Goal: Communication & Community: Answer question/provide support

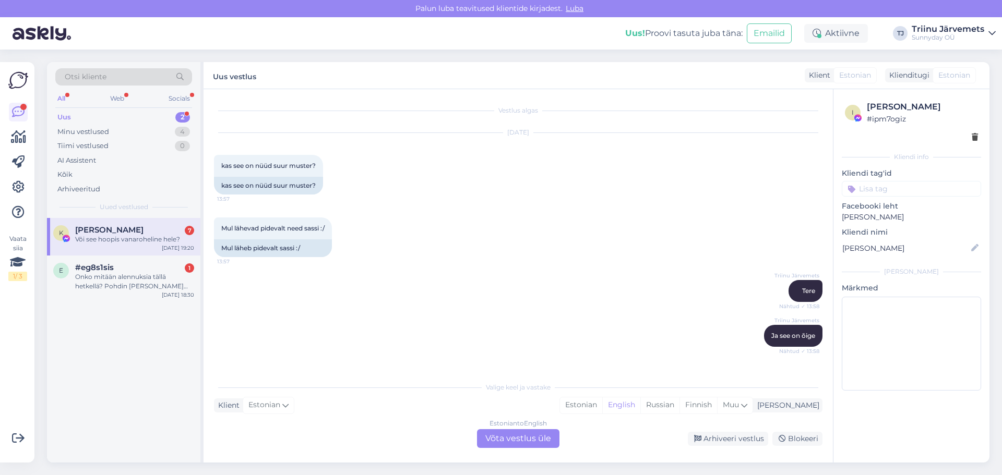
scroll to position [4852, 0]
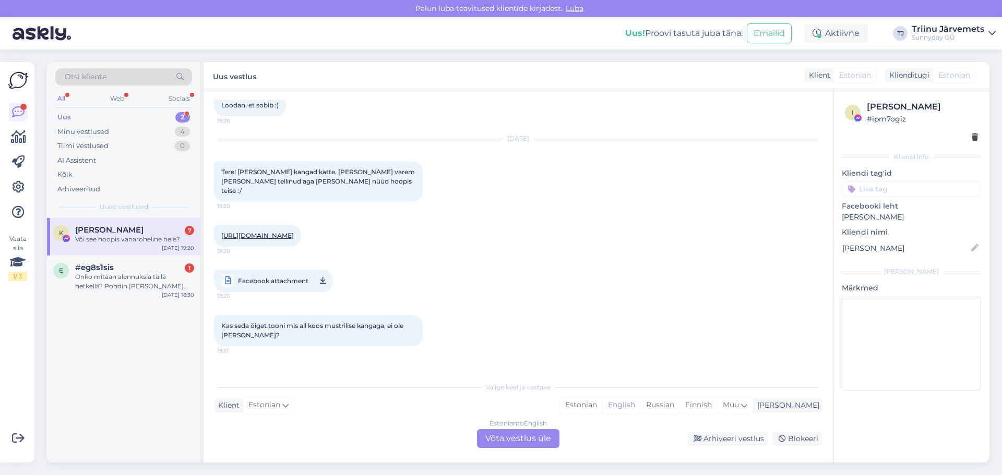
click at [275, 274] on span "Facebook attachment" at bounding box center [273, 280] width 70 height 13
click at [538, 304] on div "Kas seda õiget tooni mis all koos mustrilise kangaga, ei ole [PERSON_NAME]? 19:…" at bounding box center [518, 331] width 608 height 54
drag, startPoint x: 629, startPoint y: 404, endPoint x: 567, endPoint y: 425, distance: 65.0
click at [602, 404] on div "Estonian" at bounding box center [581, 406] width 42 height 16
click at [523, 438] on div "Estonian to Estonian Võta vestlus üle" at bounding box center [518, 438] width 82 height 19
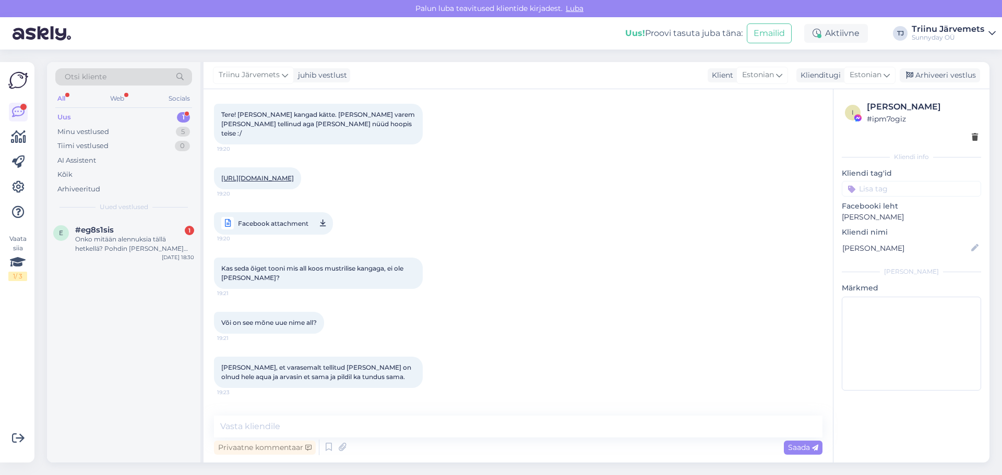
scroll to position [4910, 0]
click at [381, 428] on textarea at bounding box center [518, 427] width 608 height 22
type textarea "tere"
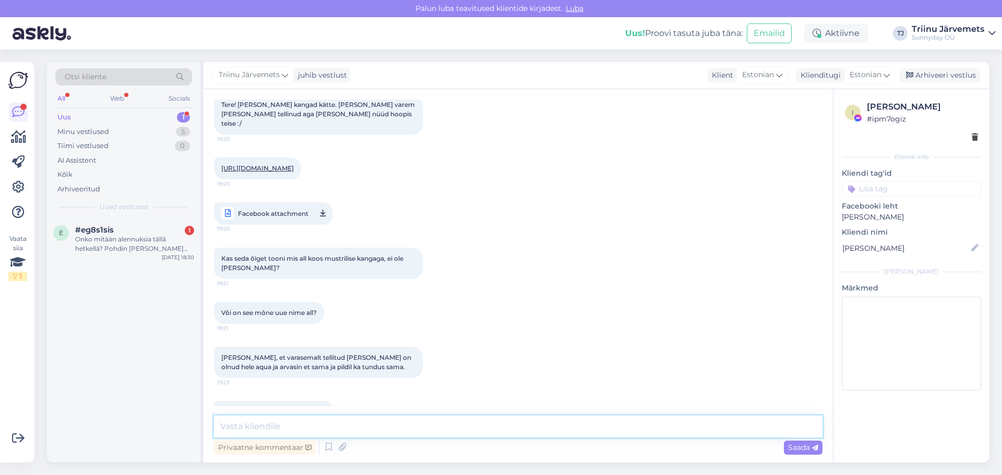
scroll to position [4977, 0]
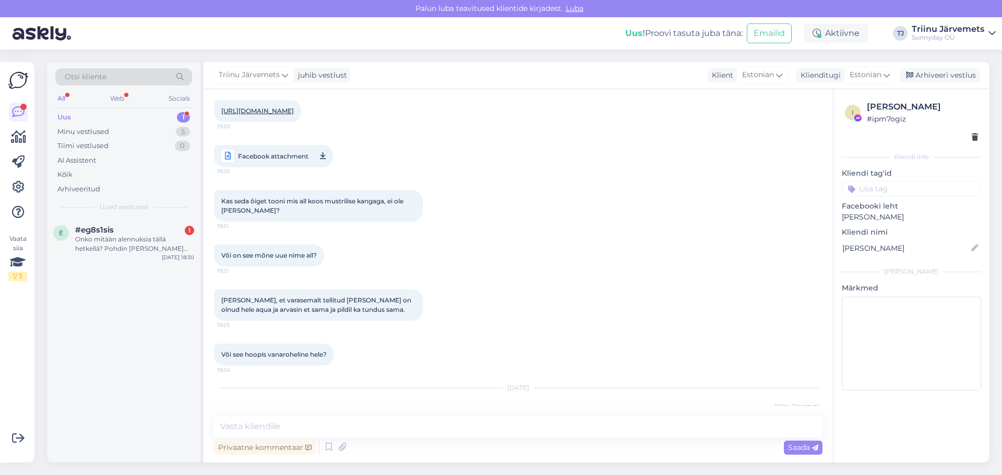
click at [269, 190] on div "Kas seda õiget tooni mis all koos mustrilise kangaga, ei ole [PERSON_NAME]? 19:…" at bounding box center [318, 205] width 209 height 31
drag, startPoint x: 263, startPoint y: 172, endPoint x: 221, endPoint y: 164, distance: 43.0
click at [221, 190] on div "Kas seda õiget tooni mis all koos mustrilise kangaga, ei ole [PERSON_NAME]? 19:…" at bounding box center [318, 205] width 209 height 31
copy span "Kas seda õiget tooni mis all koos mustrilise kangaga, ei ole [PERSON_NAME]?"
click at [266, 424] on textarea at bounding box center [518, 427] width 608 height 22
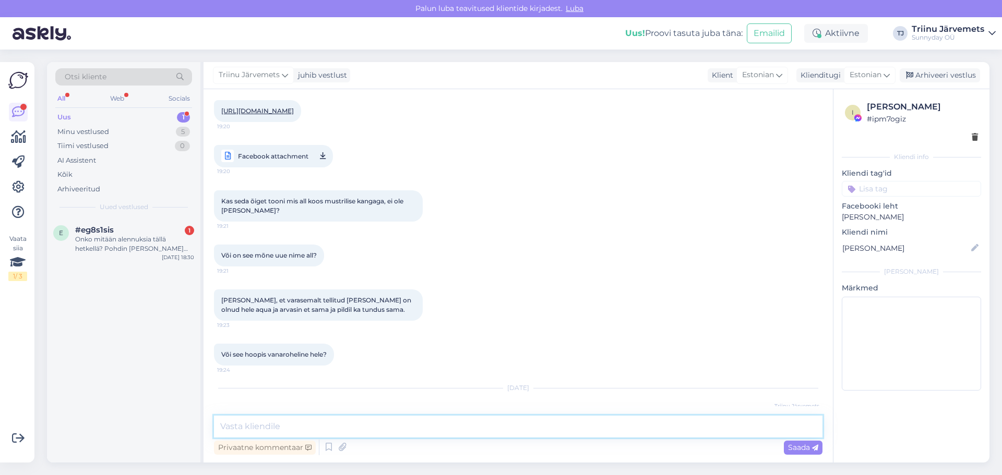
paste textarea "Kas seda õiget tooni mis all koos mustrilise kangaga, ei ole [PERSON_NAME]?"
type textarea "Kas seda õiget tooni mis all koos mustrilise kangaga, ei ole [PERSON_NAME]? Kas…"
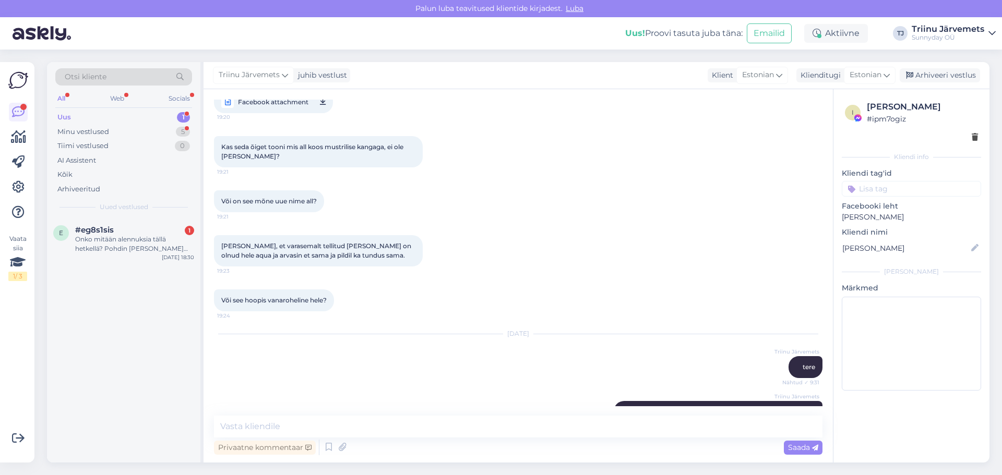
scroll to position [5162, 0]
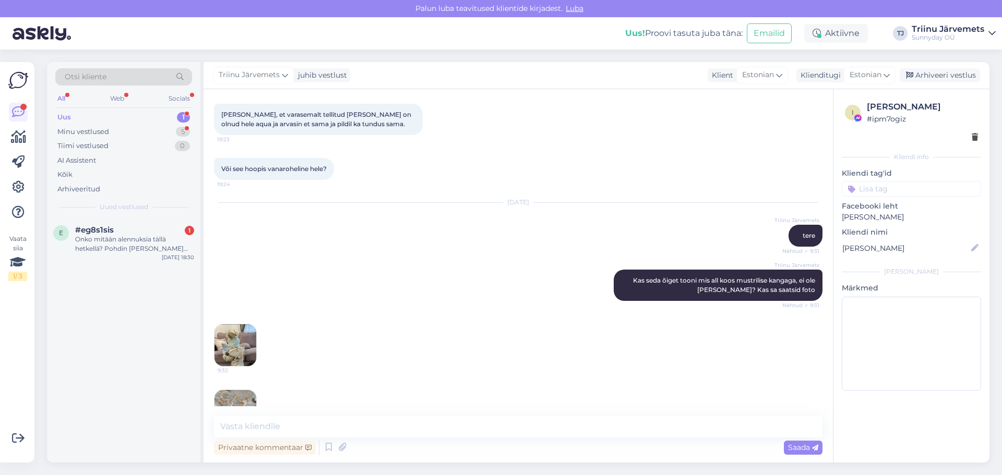
click at [226, 324] on img at bounding box center [235, 345] width 42 height 42
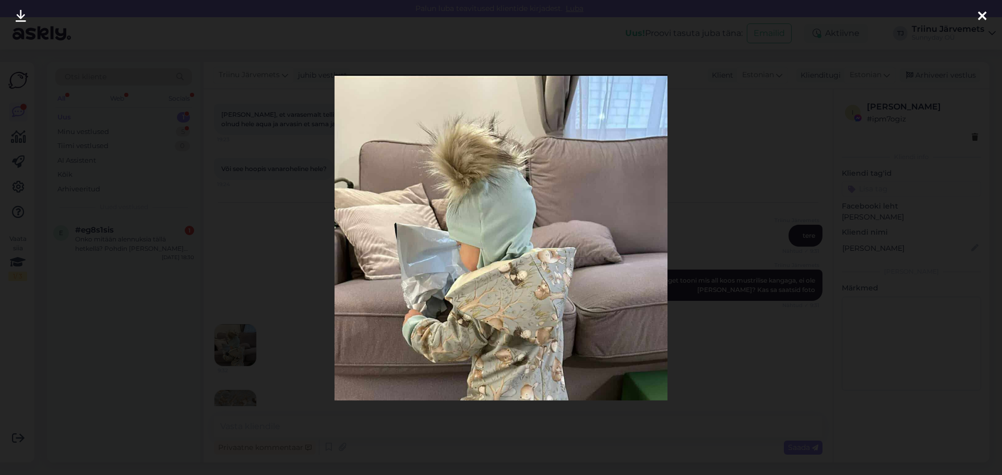
click at [981, 17] on icon at bounding box center [982, 17] width 8 height 14
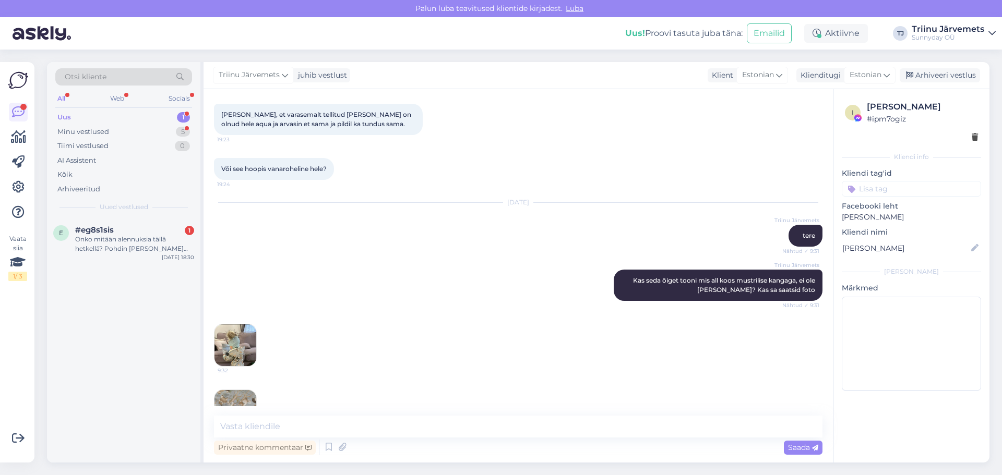
click at [235, 390] on img at bounding box center [235, 411] width 42 height 42
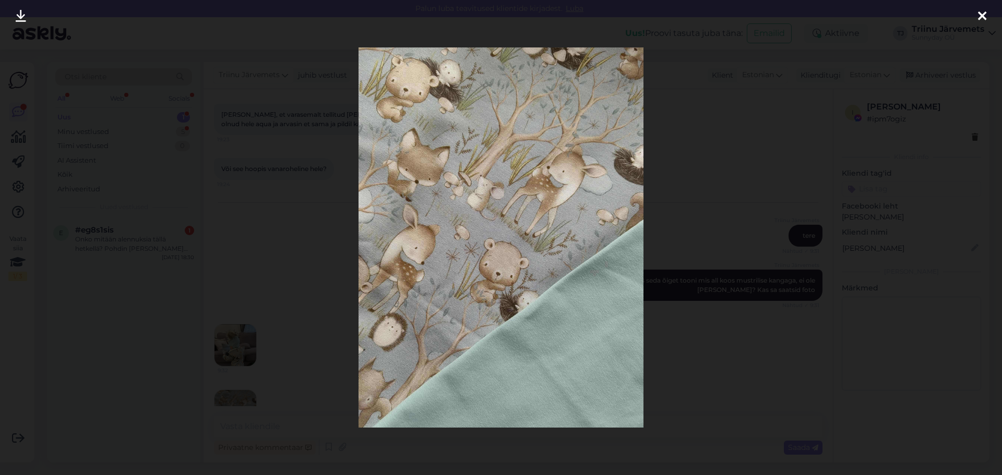
click at [982, 14] on icon at bounding box center [982, 17] width 8 height 14
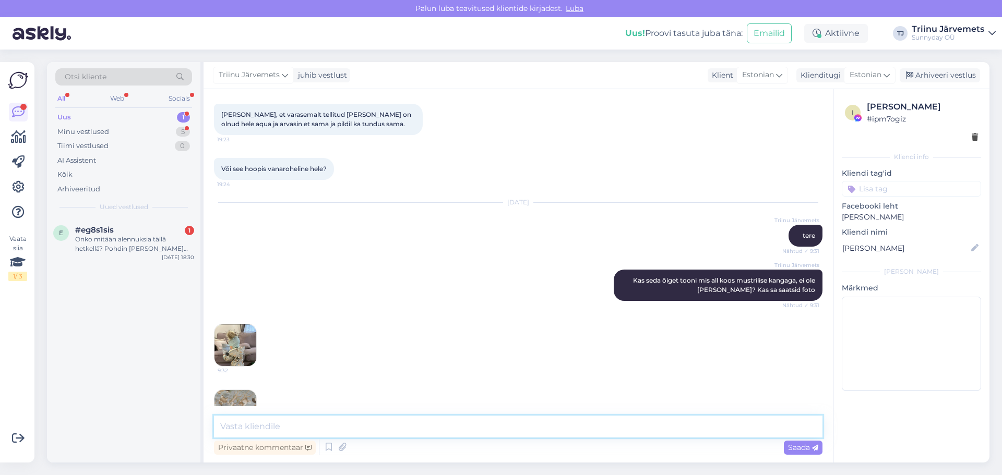
click at [289, 428] on textarea at bounding box center [518, 427] width 608 height 22
type textarea "see peaks olema vanaroheline hele"
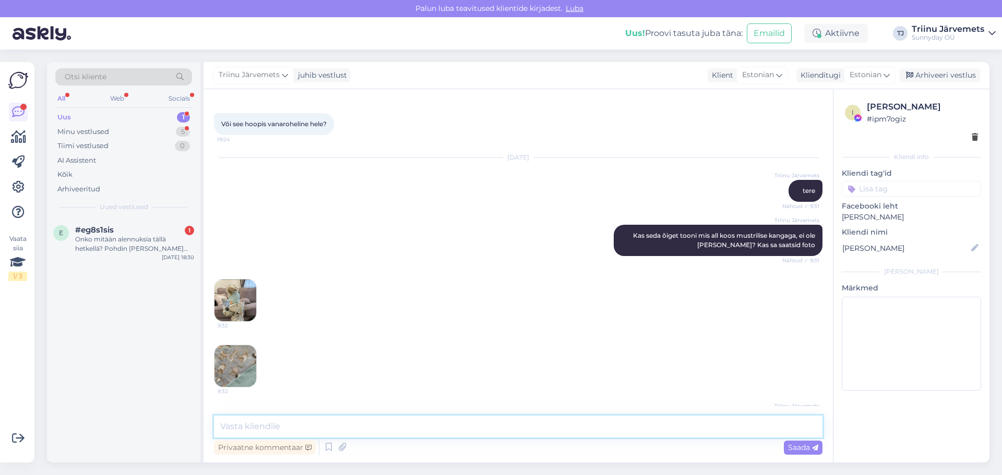
scroll to position [5252, 0]
